Goal: Information Seeking & Learning: Learn about a topic

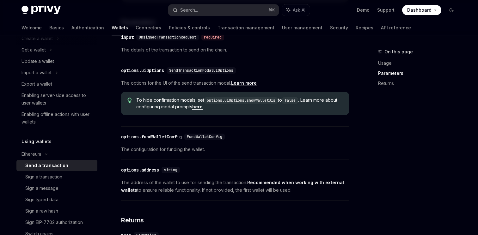
scroll to position [65, 0]
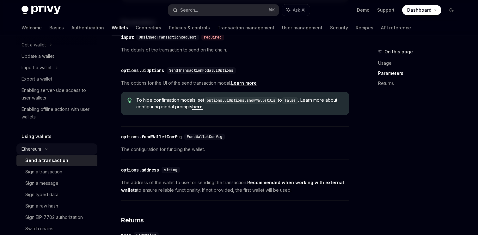
click at [46, 39] on div "Ethereum" at bounding box center [56, 33] width 81 height 11
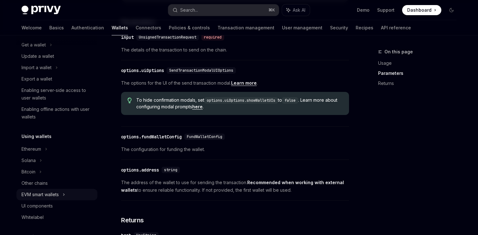
click at [59, 195] on div "EVM smart wallets" at bounding box center [40, 195] width 37 height 8
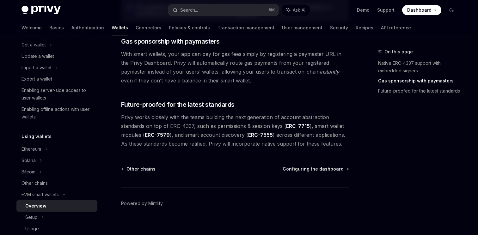
scroll to position [522, 0]
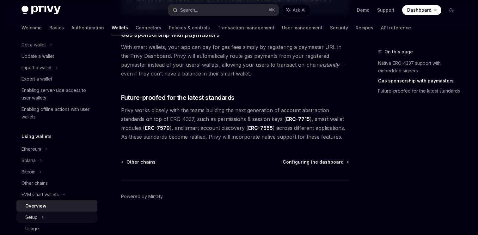
click at [47, 218] on div "Setup" at bounding box center [56, 217] width 81 height 11
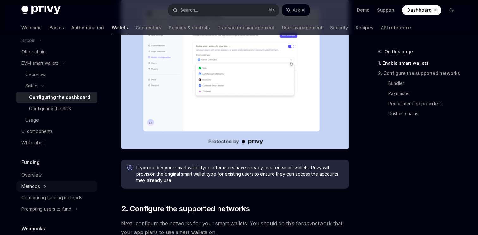
scroll to position [194, 0]
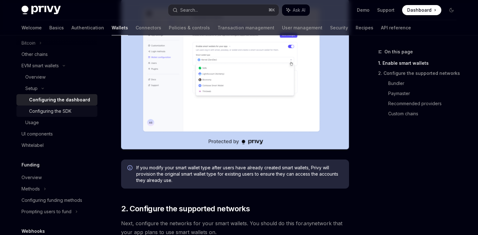
click at [50, 111] on div "Configuring the SDK" at bounding box center [50, 112] width 42 height 8
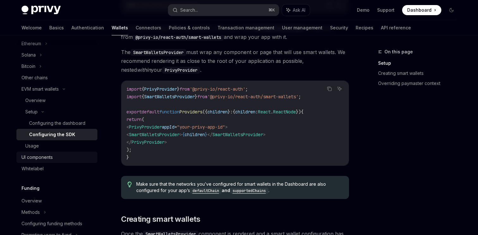
scroll to position [170, 0]
click at [45, 98] on div "Overview" at bounding box center [59, 101] width 68 height 8
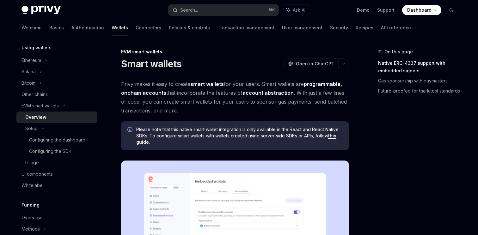
scroll to position [144, 0]
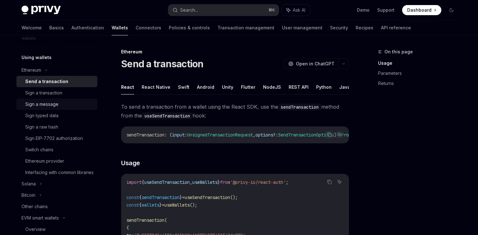
click at [45, 101] on div "Sign a message" at bounding box center [41, 105] width 33 height 8
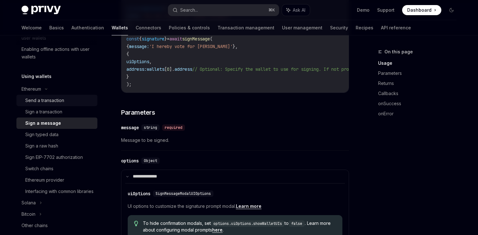
scroll to position [108, 0]
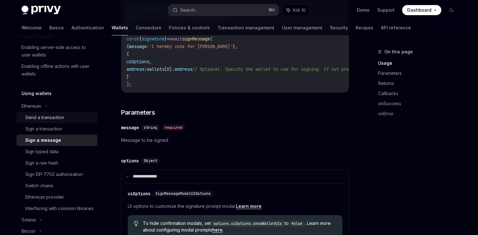
click at [46, 116] on div "Send a transaction" at bounding box center [44, 118] width 39 height 8
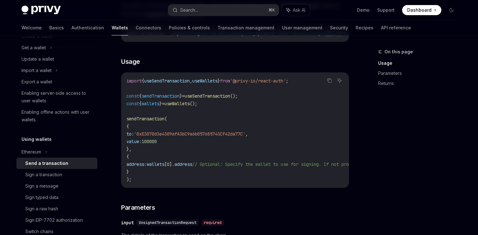
scroll to position [59, 0]
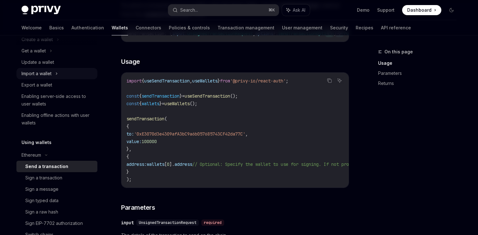
click at [42, 73] on div "Import a wallet" at bounding box center [37, 74] width 30 height 8
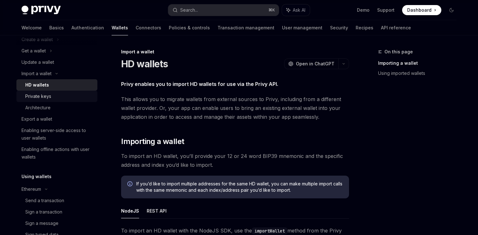
click at [45, 95] on div "Private keys" at bounding box center [38, 97] width 26 height 8
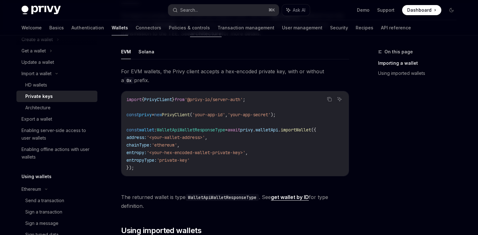
scroll to position [165, 0]
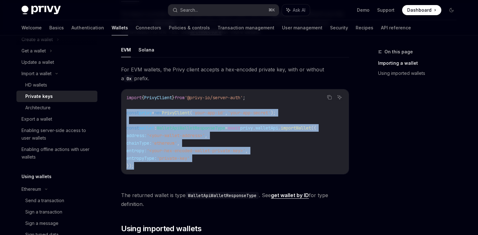
drag, startPoint x: 142, startPoint y: 170, endPoint x: 122, endPoint y: 110, distance: 63.4
click at [122, 110] on div "import { PrivyClient } from '@privy-io/server-auth' ; const privy = new PrivyCl…" at bounding box center [234, 131] width 227 height 85
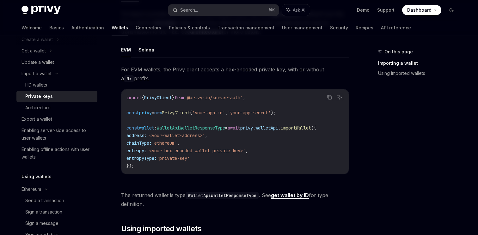
click at [157, 199] on span "The returned wallet is type WalletApiWalletResponseType . See get wallet by ID …" at bounding box center [235, 200] width 228 height 18
click at [162, 152] on span "'<your-hex-encoded-wallet-private-key>'" at bounding box center [196, 151] width 99 height 6
click at [157, 159] on span "entropyType:" at bounding box center [141, 159] width 30 height 6
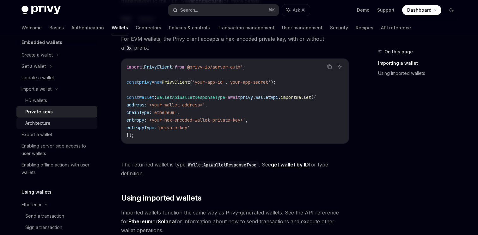
scroll to position [43, 0]
click at [33, 68] on div "Get a wallet" at bounding box center [34, 67] width 24 height 8
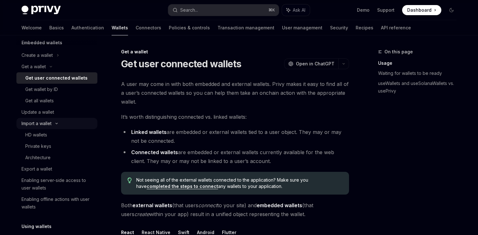
click at [34, 126] on div "Import a wallet" at bounding box center [37, 124] width 30 height 8
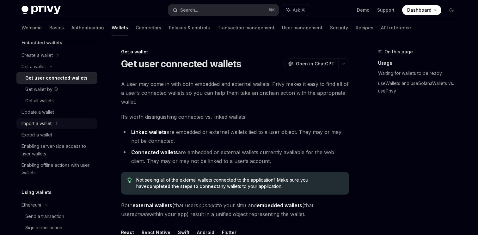
click at [36, 123] on div "Import a wallet" at bounding box center [37, 124] width 30 height 8
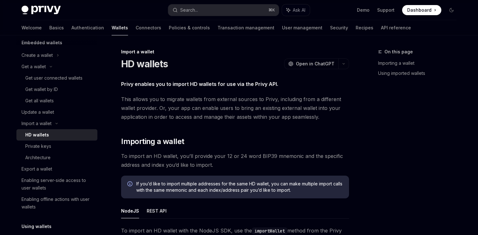
click at [35, 137] on div "HD wallets" at bounding box center [37, 135] width 24 height 8
click at [36, 147] on div "Private keys" at bounding box center [38, 147] width 26 height 8
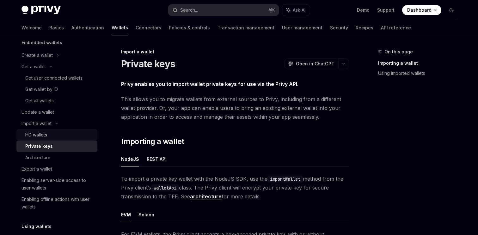
click at [68, 135] on div "HD wallets" at bounding box center [59, 135] width 68 height 8
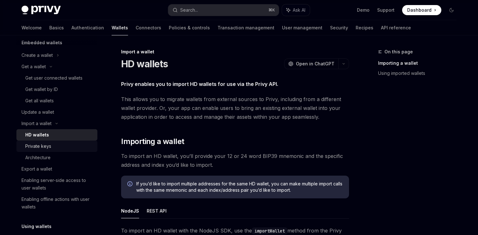
click at [59, 147] on div "Private keys" at bounding box center [59, 147] width 68 height 8
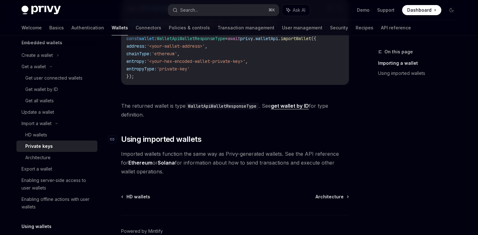
scroll to position [258, 0]
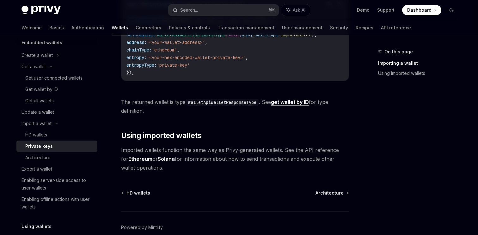
click at [299, 105] on link "get wallet by ID" at bounding box center [290, 102] width 38 height 7
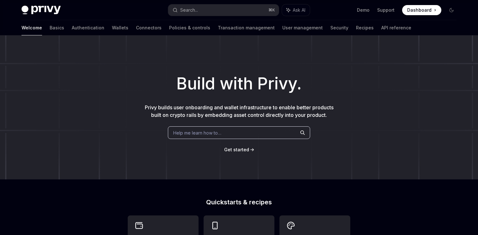
scroll to position [17, 0]
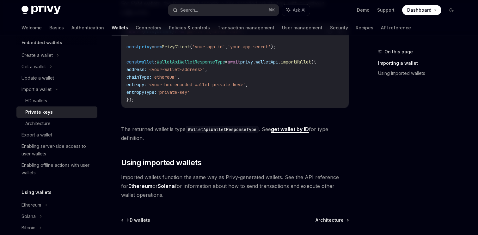
scroll to position [258, 0]
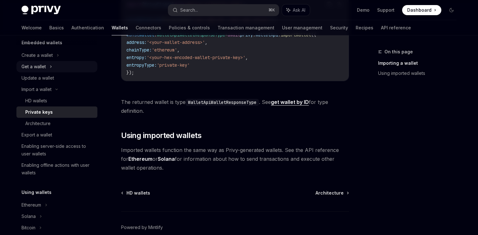
click at [34, 67] on div "Get a wallet" at bounding box center [34, 67] width 24 height 8
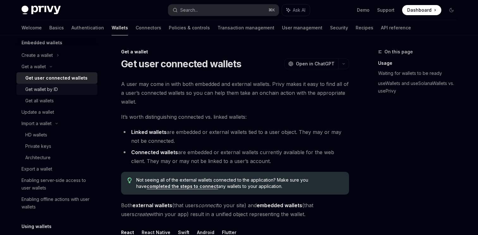
click at [34, 89] on div "Get wallet by ID" at bounding box center [41, 90] width 33 height 8
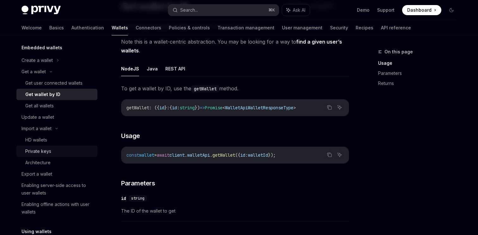
scroll to position [38, 0]
click at [47, 119] on div "Update a wallet" at bounding box center [38, 117] width 33 height 8
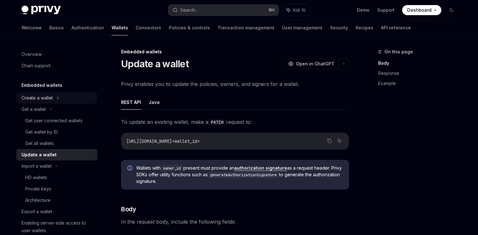
click at [34, 97] on div "Create a wallet" at bounding box center [37, 98] width 31 height 8
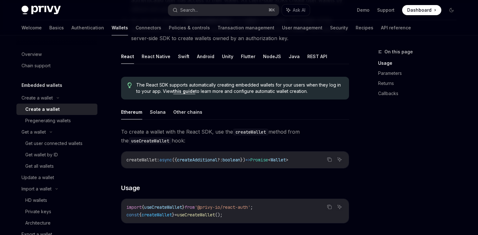
scroll to position [115, 0]
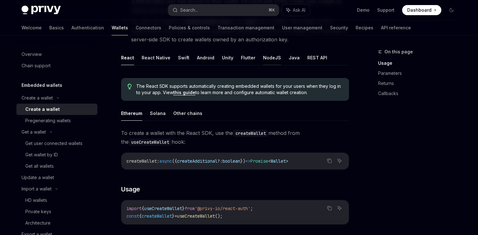
click at [263, 58] on button "NodeJS" at bounding box center [272, 57] width 18 height 15
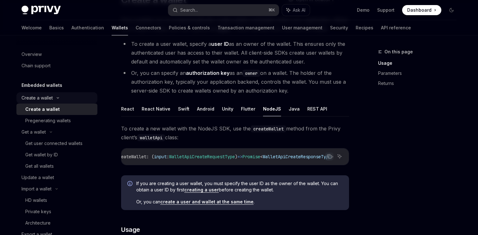
scroll to position [61, 0]
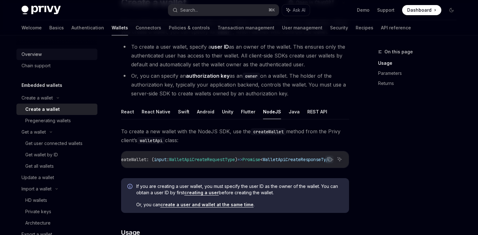
click at [41, 57] on div "Overview" at bounding box center [58, 55] width 72 height 8
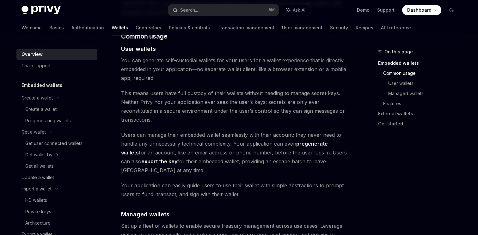
scroll to position [446, 0]
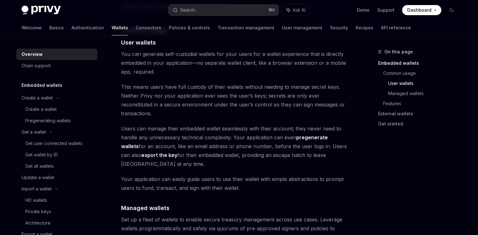
click at [36, 26] on div "Welcome Basics Authentication Wallets Connectors Policies & controls Transactio…" at bounding box center [217, 27] width 390 height 15
click at [49, 29] on link "Basics" at bounding box center [56, 27] width 15 height 15
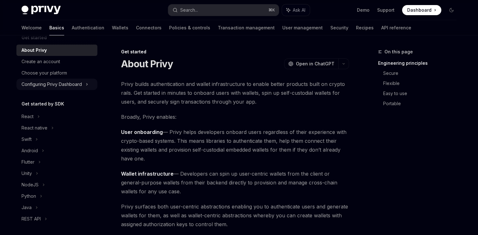
scroll to position [13, 0]
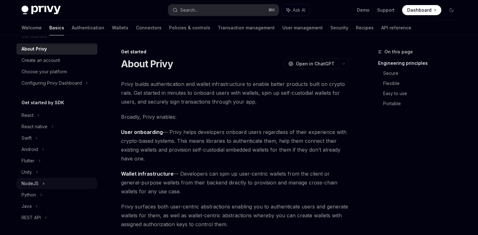
click at [31, 186] on div "NodeJS" at bounding box center [30, 184] width 17 height 8
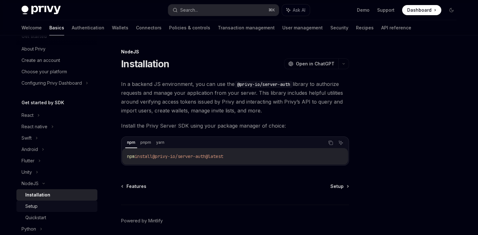
click at [40, 204] on div "Setup" at bounding box center [59, 207] width 68 height 8
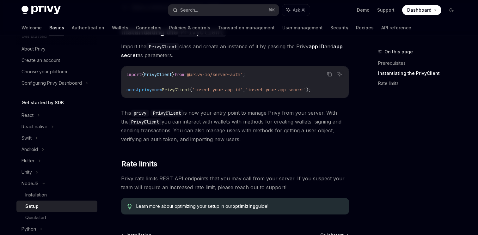
scroll to position [119, 0]
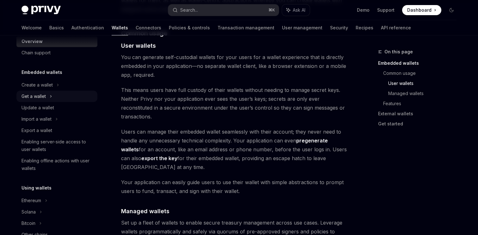
scroll to position [446, 0]
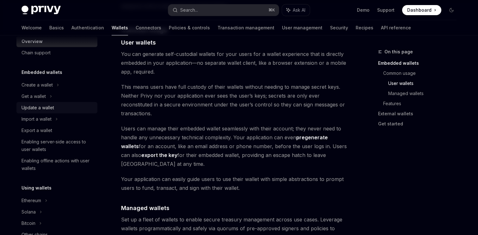
click at [44, 108] on div "Update a wallet" at bounding box center [38, 108] width 33 height 8
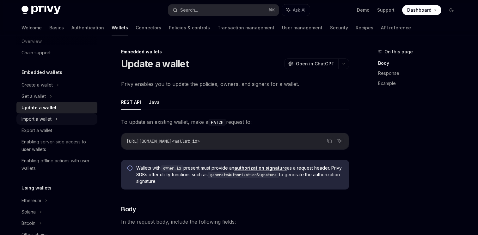
click at [43, 119] on div "Import a wallet" at bounding box center [37, 119] width 30 height 8
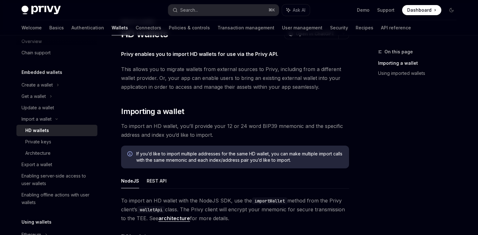
scroll to position [32, 0]
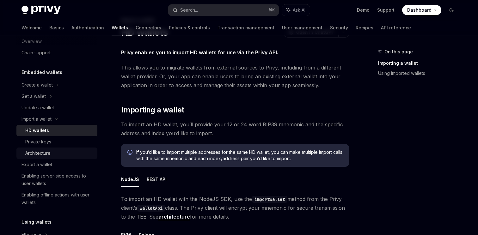
click at [29, 154] on div "Architecture" at bounding box center [37, 154] width 25 height 8
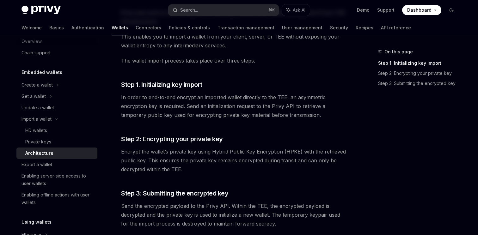
scroll to position [158, 0]
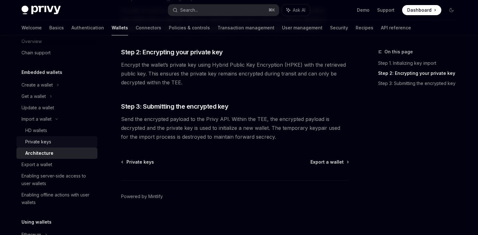
click at [52, 141] on div "Private keys" at bounding box center [59, 142] width 68 height 8
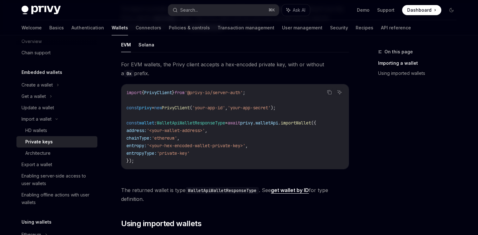
scroll to position [170, 0]
click at [46, 163] on div "Export a wallet" at bounding box center [37, 165] width 31 height 8
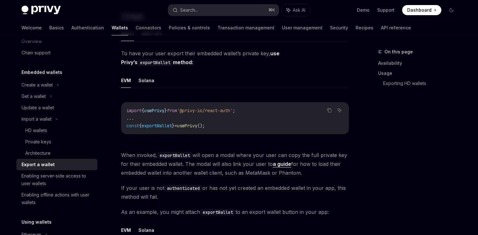
scroll to position [176, 0]
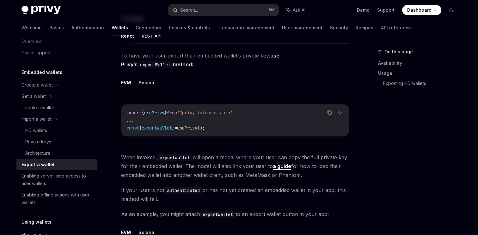
click at [282, 167] on link "a guide" at bounding box center [282, 166] width 18 height 7
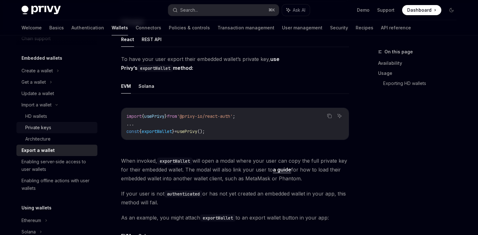
scroll to position [28, 0]
click at [39, 125] on div "Private keys" at bounding box center [38, 127] width 26 height 8
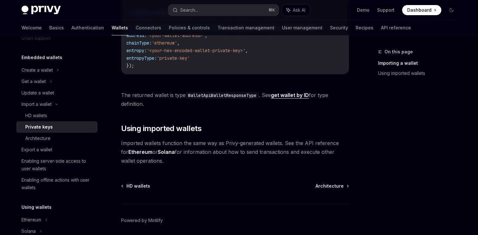
scroll to position [273, 0]
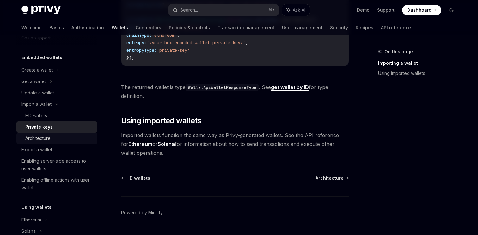
click at [42, 138] on div "Architecture" at bounding box center [37, 139] width 25 height 8
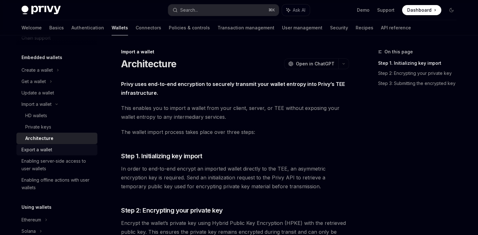
click at [39, 148] on div "Export a wallet" at bounding box center [37, 150] width 31 height 8
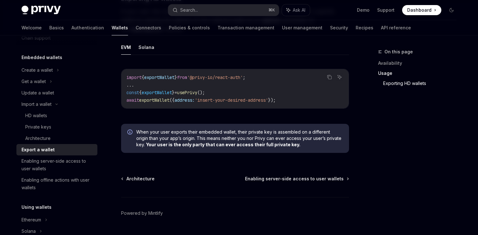
scroll to position [682, 0]
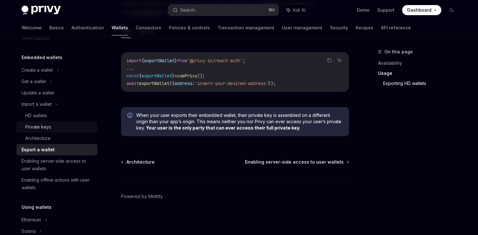
click at [40, 127] on div "Private keys" at bounding box center [38, 127] width 26 height 8
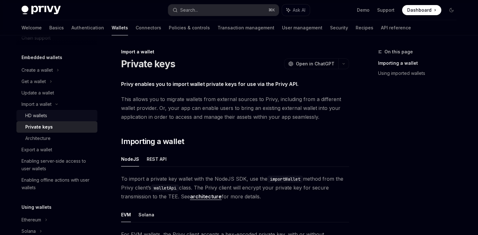
click at [47, 119] on div "HD wallets" at bounding box center [36, 116] width 22 height 8
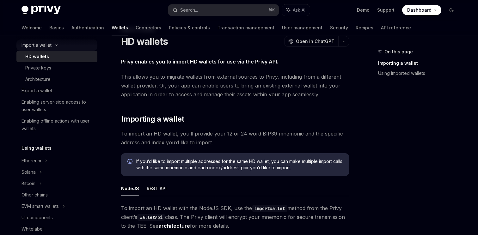
scroll to position [86, 0]
click at [33, 73] on link "Private keys" at bounding box center [56, 68] width 81 height 11
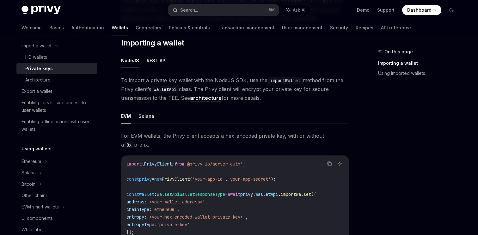
scroll to position [98, 0]
click at [204, 98] on link "architecture" at bounding box center [206, 98] width 32 height 7
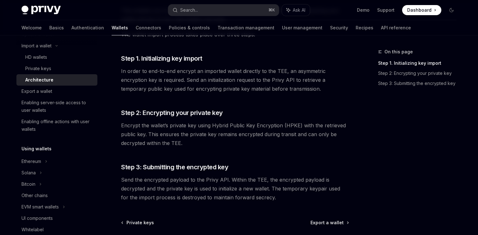
scroll to position [98, 0]
type textarea "*"
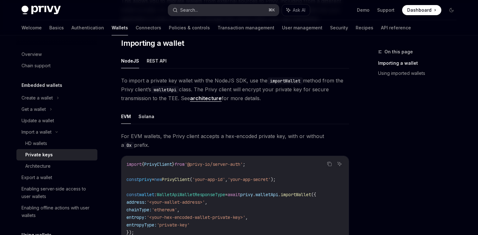
click at [190, 5] on button "Search... ⌘ K" at bounding box center [223, 9] width 111 height 11
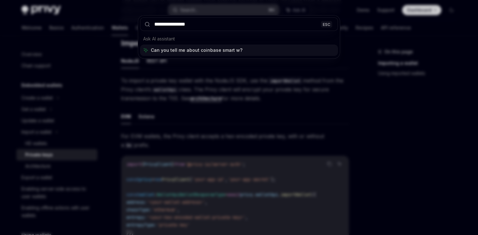
type input "**********"
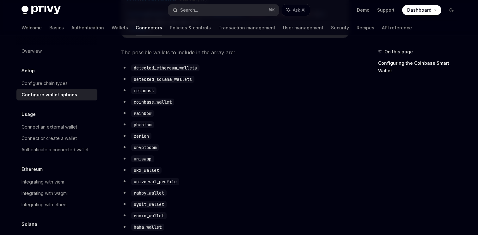
scroll to position [338, 0]
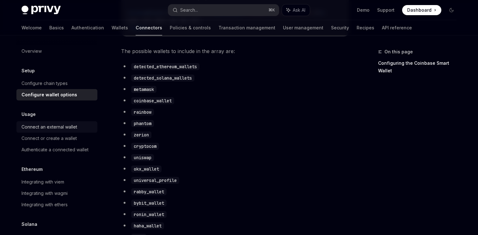
click at [68, 130] on div "Connect an external wallet" at bounding box center [50, 127] width 56 height 8
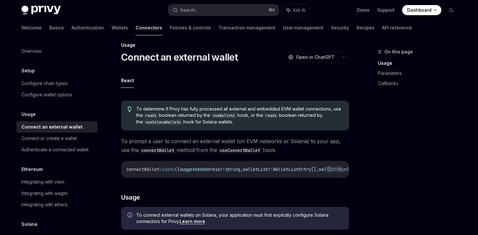
scroll to position [7, 0]
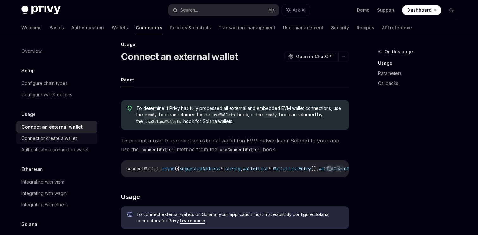
click at [54, 142] on div "Connect or create a wallet" at bounding box center [49, 139] width 55 height 8
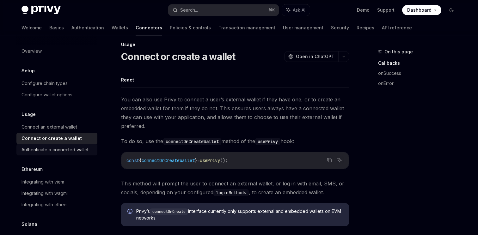
click at [57, 152] on div "Authenticate a connected wallet" at bounding box center [55, 150] width 67 height 8
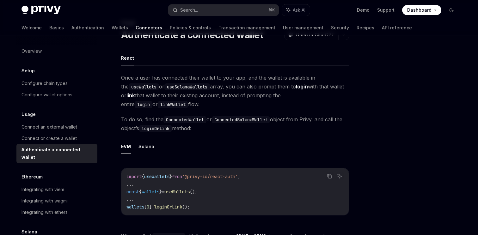
scroll to position [24, 0]
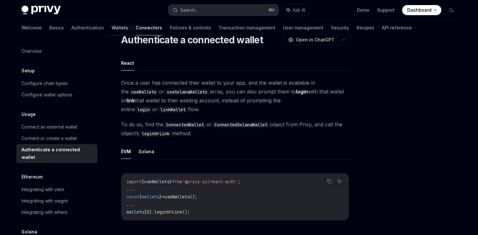
click at [112, 25] on link "Wallets" at bounding box center [120, 27] width 16 height 15
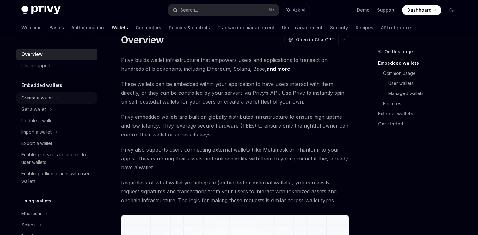
click at [38, 100] on div "Create a wallet" at bounding box center [37, 98] width 31 height 8
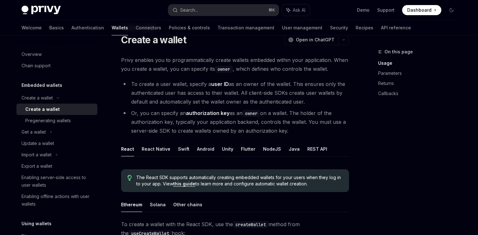
click at [39, 110] on div "Create a wallet" at bounding box center [42, 110] width 34 height 8
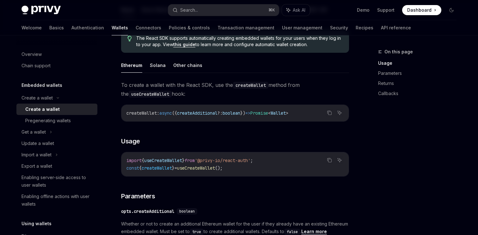
scroll to position [164, 0]
click at [40, 156] on div "Import a wallet" at bounding box center [37, 155] width 30 height 8
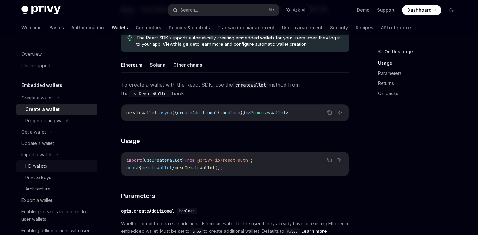
click at [43, 165] on div "HD wallets" at bounding box center [36, 167] width 22 height 8
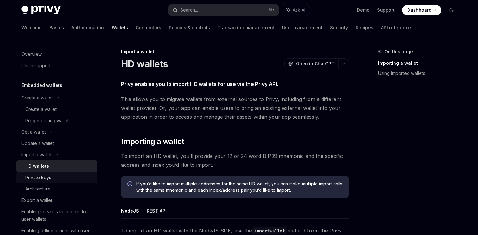
click at [40, 176] on div "Private keys" at bounding box center [38, 178] width 26 height 8
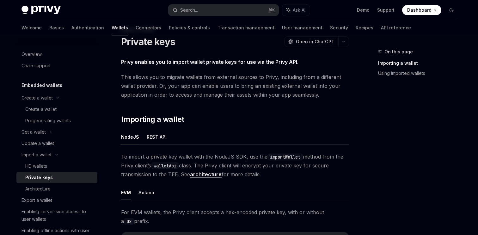
scroll to position [26, 0]
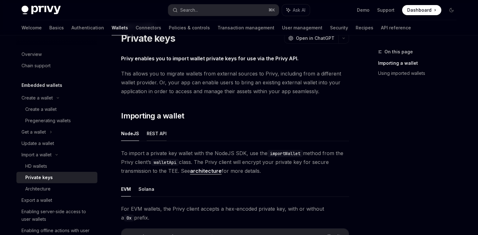
click at [153, 133] on button "REST API" at bounding box center [157, 133] width 20 height 15
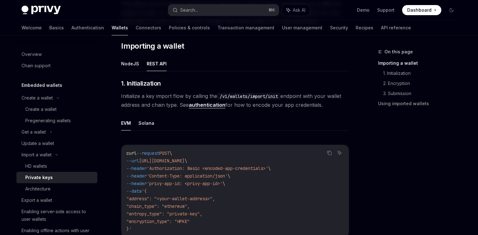
scroll to position [95, 0]
click at [128, 65] on button "NodeJS" at bounding box center [130, 64] width 18 height 15
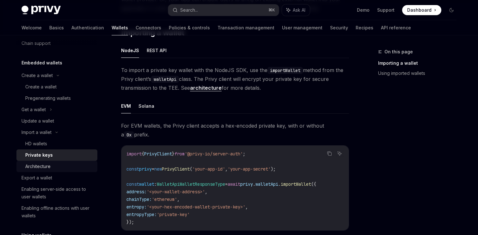
scroll to position [26, 0]
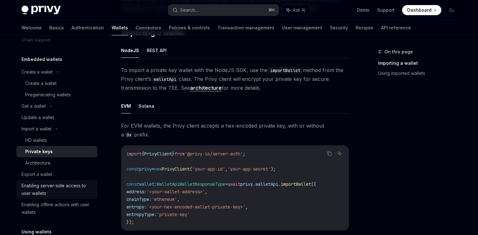
click at [53, 192] on div "Enabling server-side access to user wallets" at bounding box center [58, 189] width 72 height 15
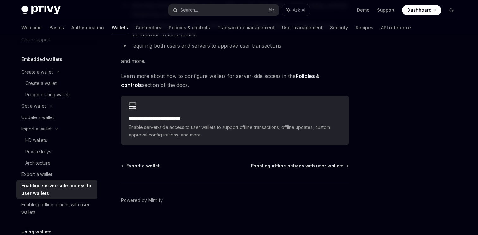
scroll to position [142, 0]
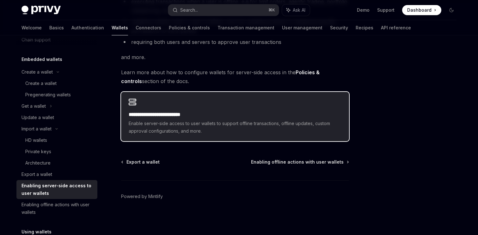
click at [163, 127] on span "Enable server-side access to user wallets to support offline transactions, offl…" at bounding box center [235, 127] width 213 height 15
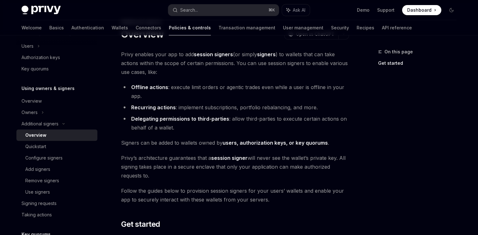
scroll to position [30, 0]
click at [64, 158] on div "Configure signers" at bounding box center [59, 158] width 68 height 8
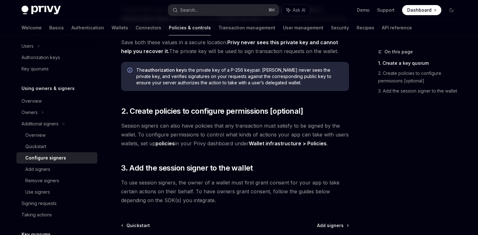
scroll to position [177, 0]
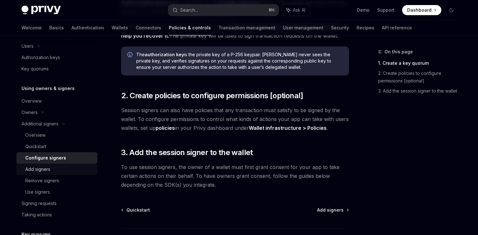
click at [40, 169] on div "Add signers" at bounding box center [37, 170] width 25 height 8
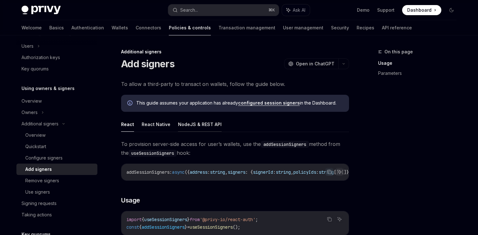
click at [188, 127] on button "NodeJS & REST API" at bounding box center [200, 124] width 44 height 15
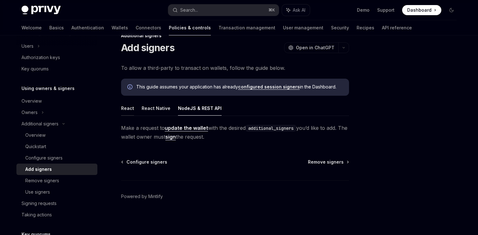
click at [126, 107] on button "React" at bounding box center [127, 108] width 13 height 15
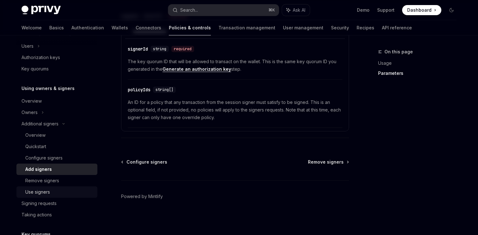
click at [45, 190] on div "Use signers" at bounding box center [37, 192] width 25 height 8
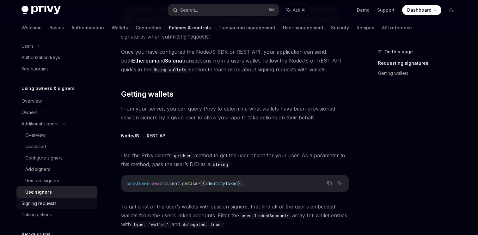
click at [45, 203] on div "Signing requests" at bounding box center [39, 204] width 35 height 8
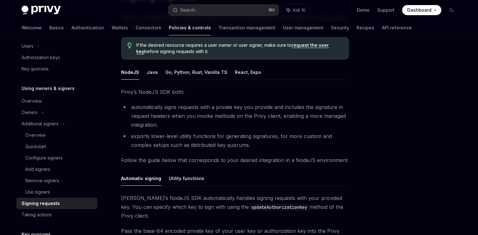
scroll to position [73, 0]
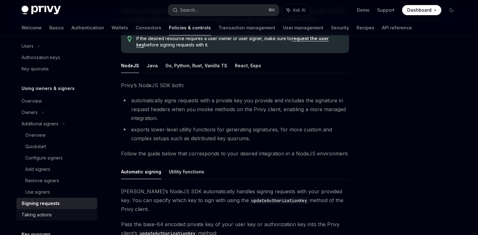
click at [54, 217] on div "Taking actions" at bounding box center [58, 215] width 72 height 8
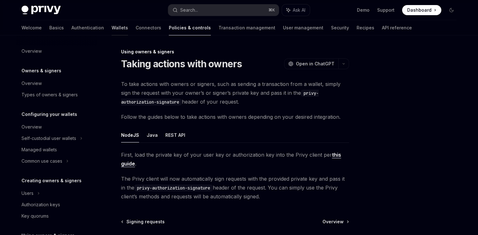
click at [112, 29] on link "Wallets" at bounding box center [120, 27] width 16 height 15
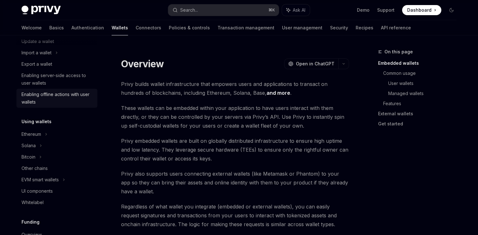
scroll to position [87, 0]
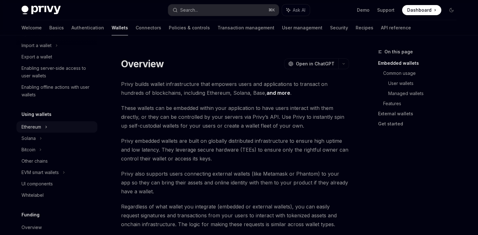
click at [33, 15] on div "Ethereum" at bounding box center [37, 12] width 31 height 8
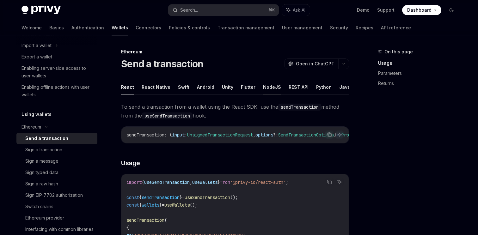
click at [272, 88] on button "NodeJS" at bounding box center [272, 87] width 18 height 15
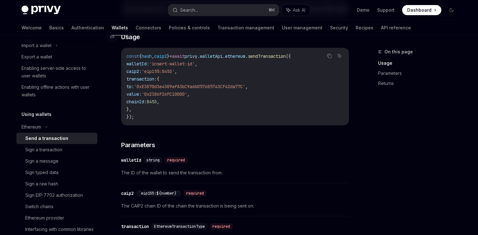
scroll to position [163, 0]
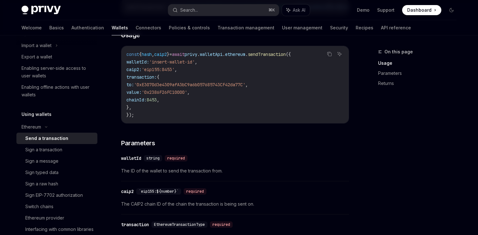
click at [172, 174] on span "The ID of the wallet to send the transaction from." at bounding box center [235, 171] width 228 height 8
click at [172, 185] on div "Privy is fully compatible with popular web3 libraries for interfacing wallets, …" at bounding box center [235, 159] width 228 height 438
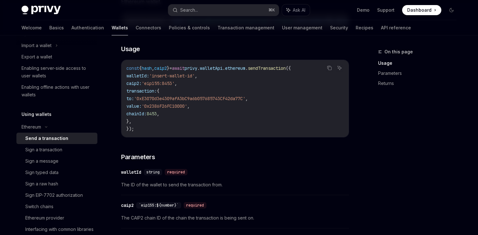
scroll to position [0, 0]
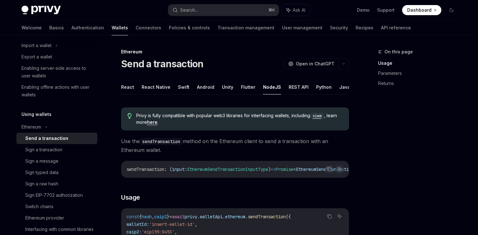
click at [152, 125] on span "Privy is fully compatible with popular web3 libraries for interfacing wallets, …" at bounding box center [239, 119] width 206 height 13
click at [152, 122] on link "here" at bounding box center [152, 123] width 10 height 6
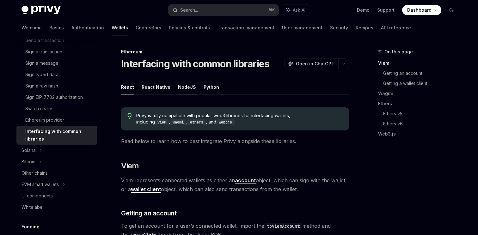
click at [186, 87] on button "NodeJS" at bounding box center [187, 87] width 18 height 15
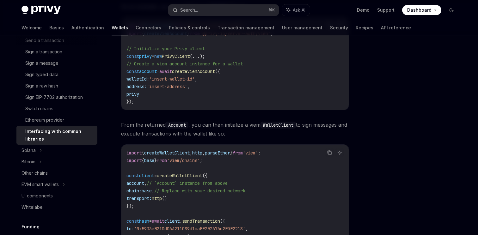
scroll to position [277, 0]
click at [180, 83] on code "import { PrivyClient } from '@privy-io/server-auth' ; import { createViemAccoun…" at bounding box center [234, 64] width 217 height 83
click at [176, 92] on code "import { PrivyClient } from '@privy-io/server-auth' ; import { createViemAccoun…" at bounding box center [234, 64] width 217 height 83
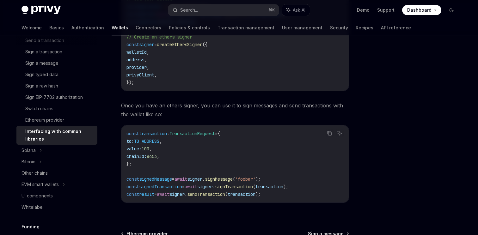
scroll to position [828, 0]
click at [176, 101] on span "Once you have an ethers signer, you can use it to sign messages and send transa…" at bounding box center [235, 110] width 228 height 18
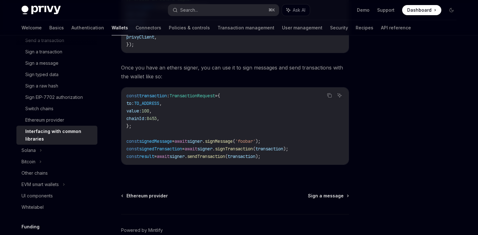
scroll to position [882, 0]
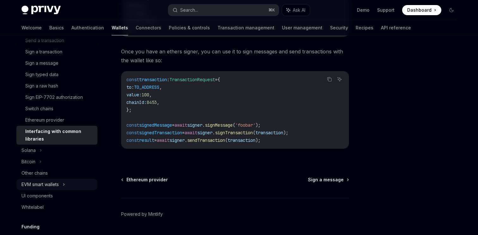
click at [63, 182] on div "EVM smart wallets" at bounding box center [56, 184] width 81 height 11
type textarea "*"
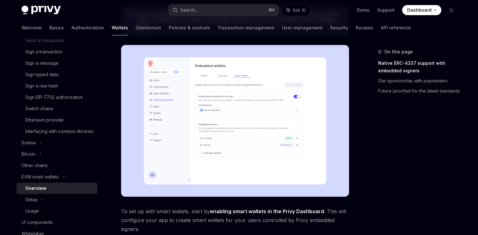
scroll to position [120, 0]
